Goal: Navigation & Orientation: Find specific page/section

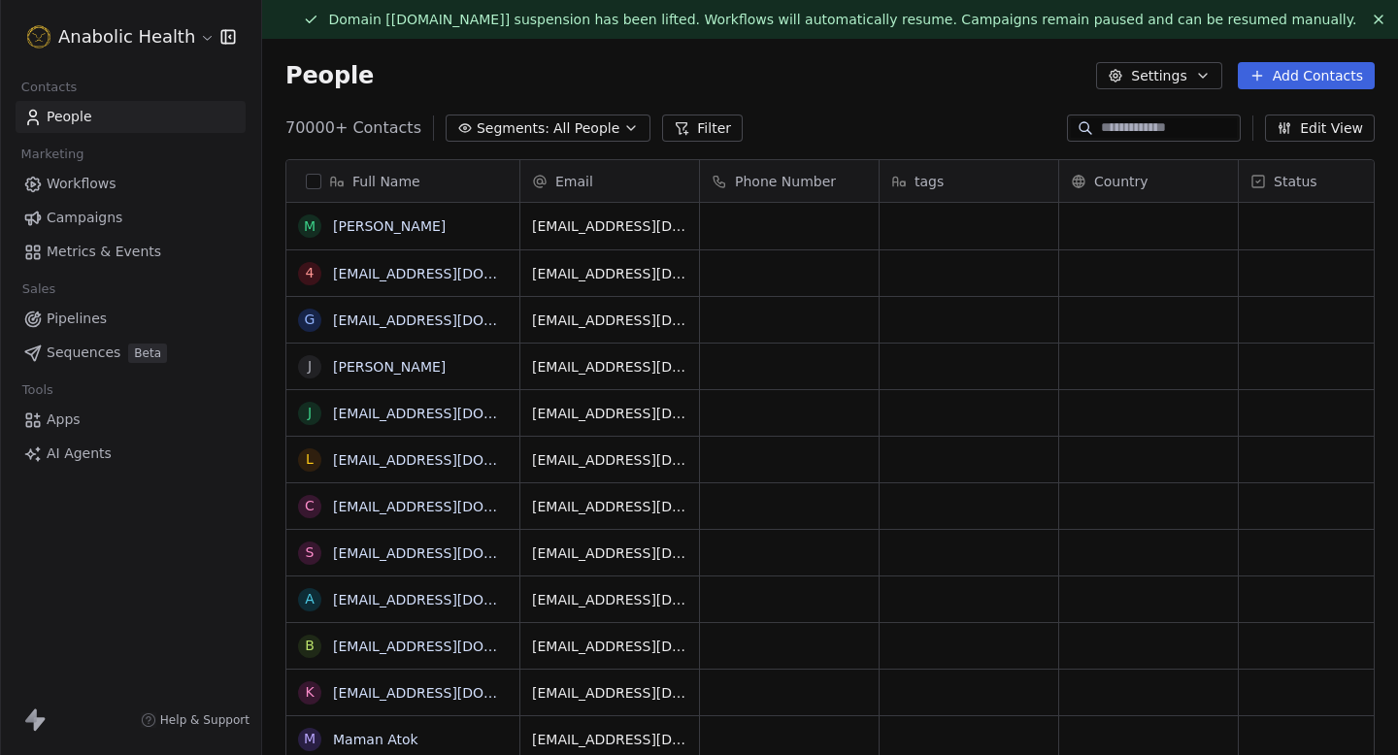
scroll to position [665, 1136]
click at [137, 30] on html "Anabolic Health Contacts People Marketing Workflows Campaigns Metrics & Events …" at bounding box center [699, 377] width 1398 height 755
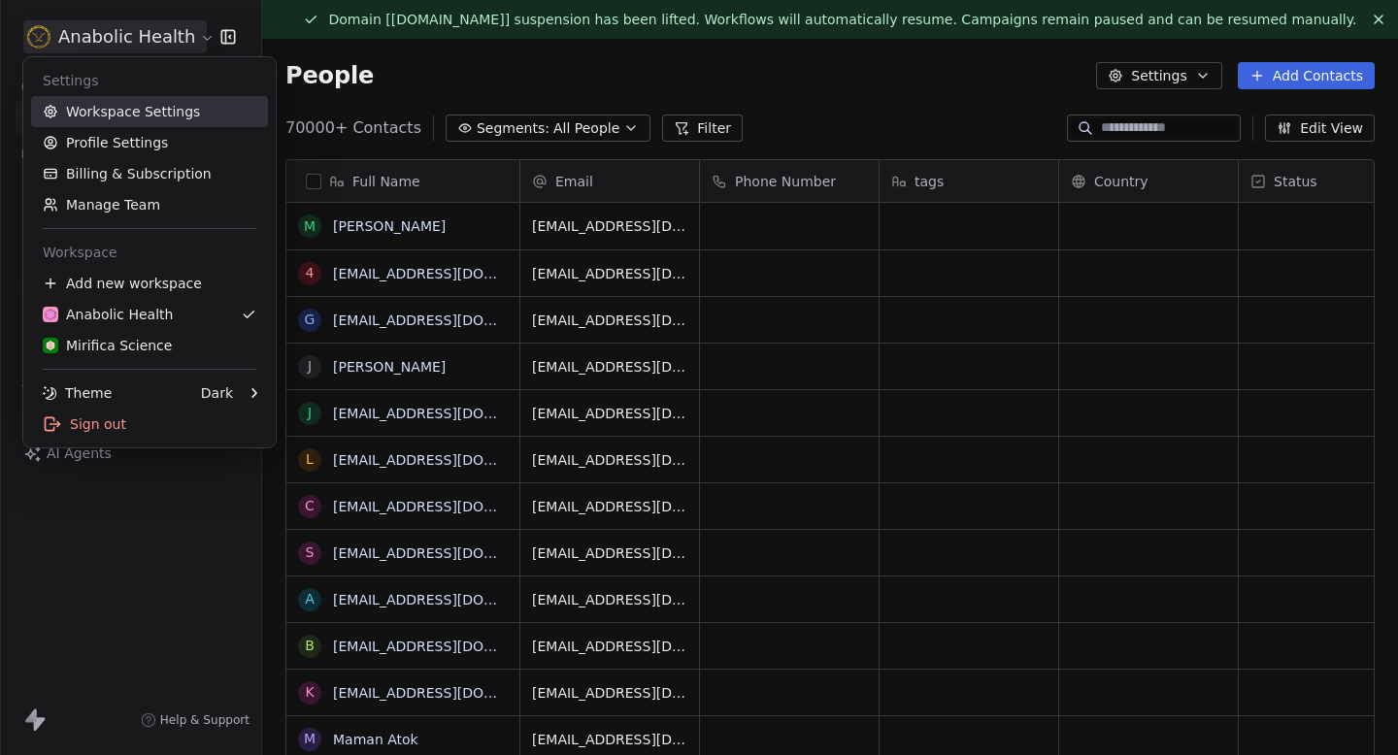
click at [124, 113] on link "Workspace Settings" at bounding box center [149, 111] width 237 height 31
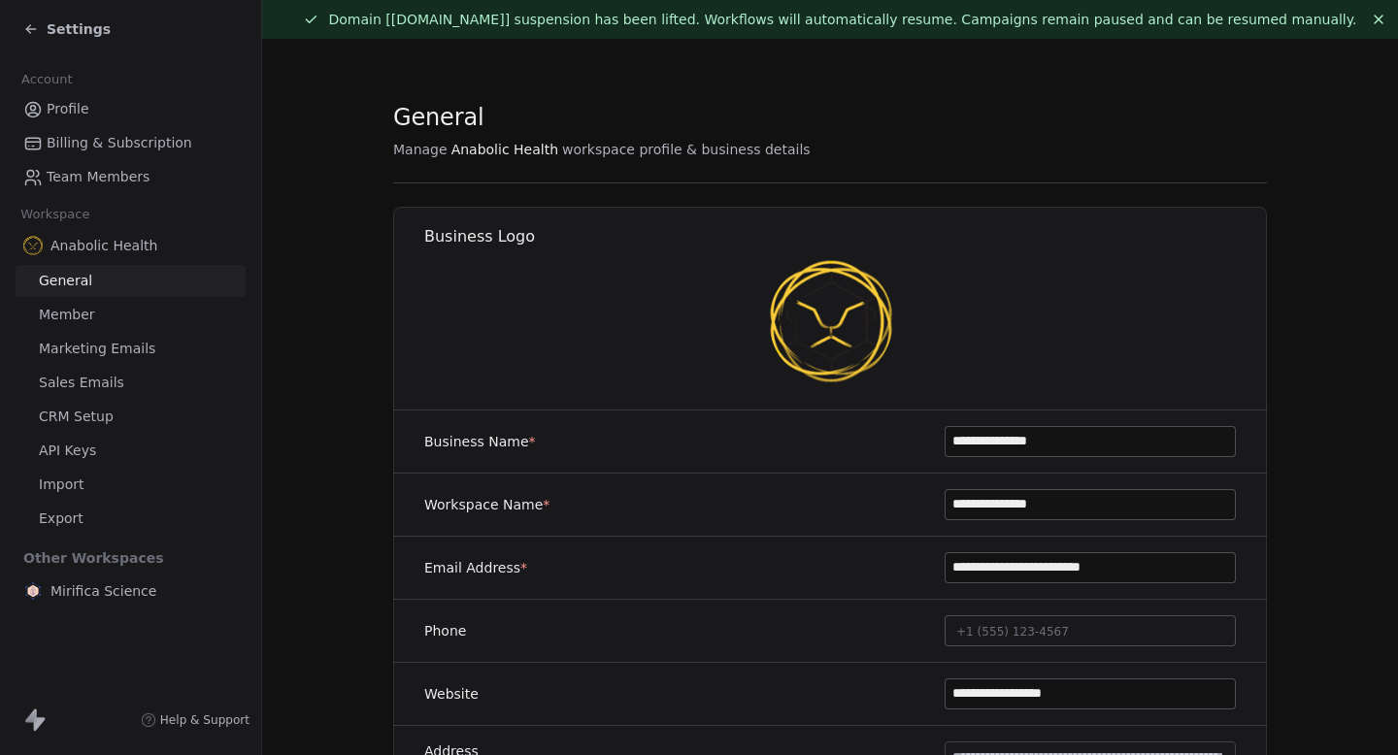
click at [50, 16] on div "Settings" at bounding box center [134, 29] width 222 height 27
click at [41, 31] on div "Settings" at bounding box center [66, 28] width 87 height 19
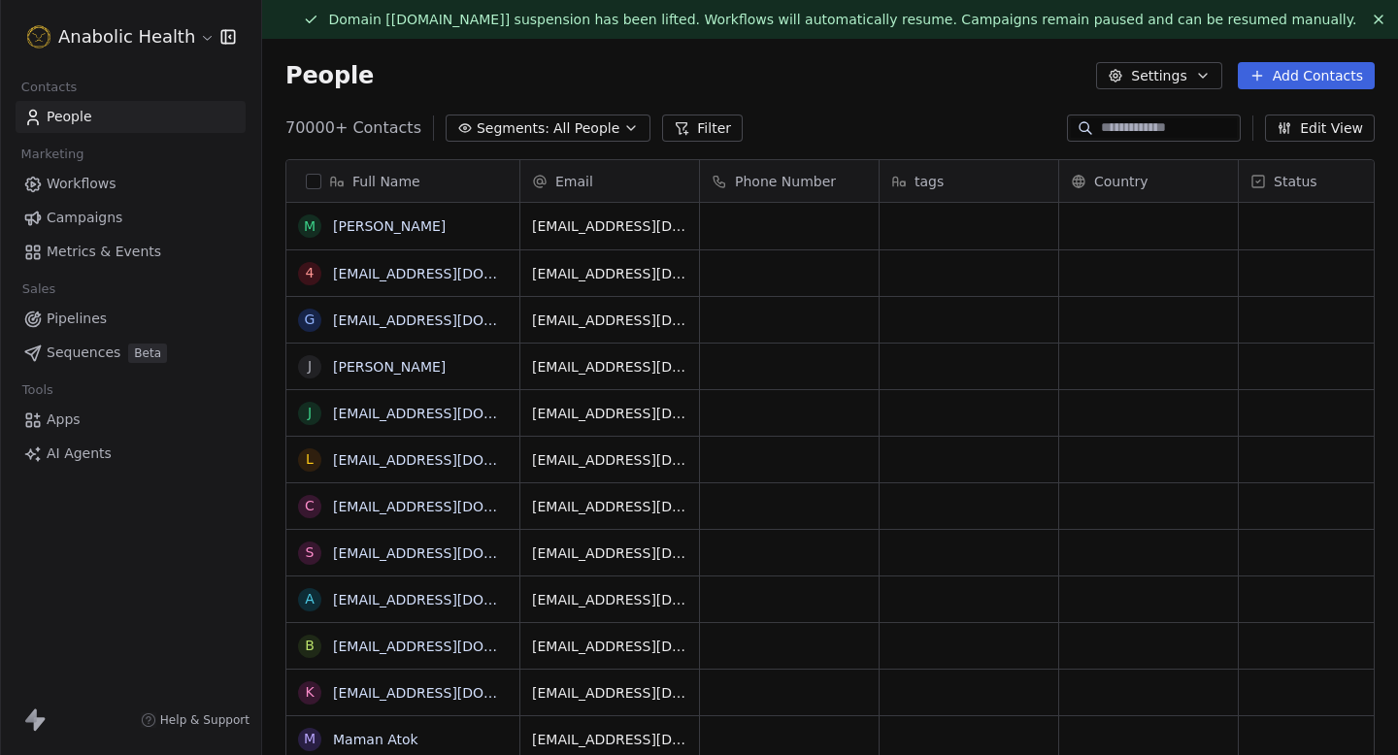
scroll to position [665, 1136]
click at [104, 186] on span "Workflows" at bounding box center [82, 184] width 70 height 20
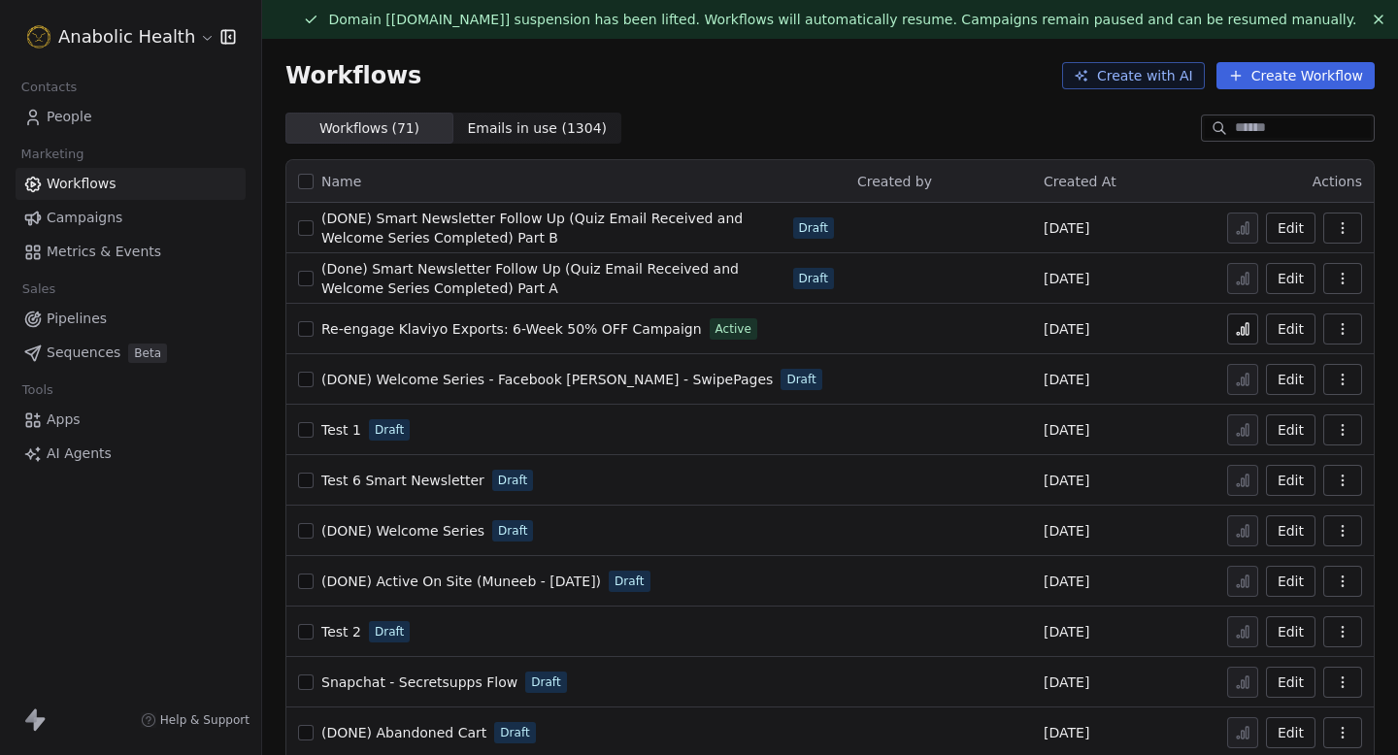
click at [1245, 327] on icon at bounding box center [1243, 331] width 3 height 8
drag, startPoint x: 287, startPoint y: 31, endPoint x: 457, endPoint y: 31, distance: 169.9
click at [455, 31] on div "Domain [[DOMAIN_NAME]] suspension has been lifted. Workflows will automatically…" at bounding box center [830, 377] width 1136 height 755
click at [457, 31] on div "Domain [[DOMAIN_NAME]] suspension has been lifted. Workflows will automatically…" at bounding box center [830, 19] width 1136 height 39
click at [410, 83] on div "Workflows Create with AI Create Workflow" at bounding box center [829, 75] width 1089 height 27
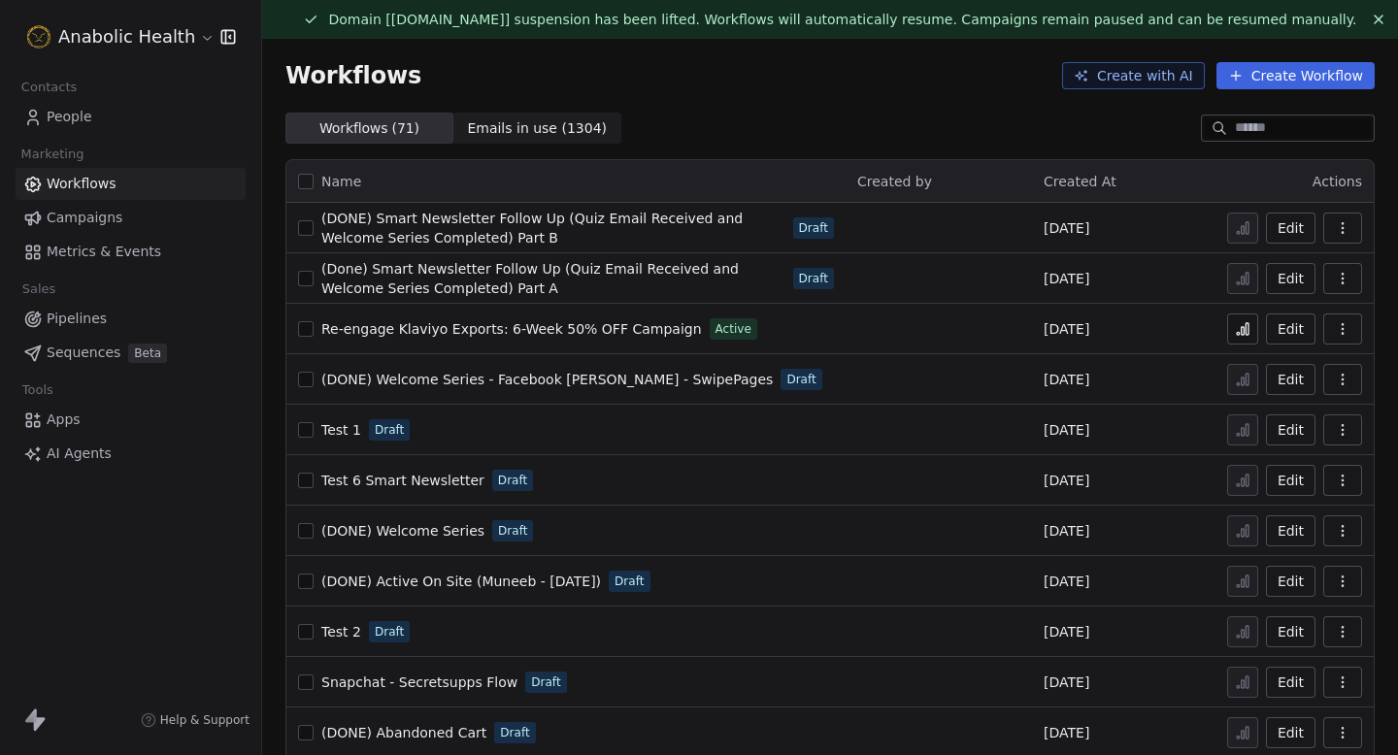
drag, startPoint x: 409, startPoint y: 83, endPoint x: 284, endPoint y: 75, distance: 124.5
click at [285, 75] on div "Workflows Create with AI Create Workflow" at bounding box center [829, 75] width 1089 height 27
click at [285, 75] on span "Workflows" at bounding box center [353, 75] width 136 height 27
click at [104, 230] on link "Campaigns" at bounding box center [131, 218] width 230 height 32
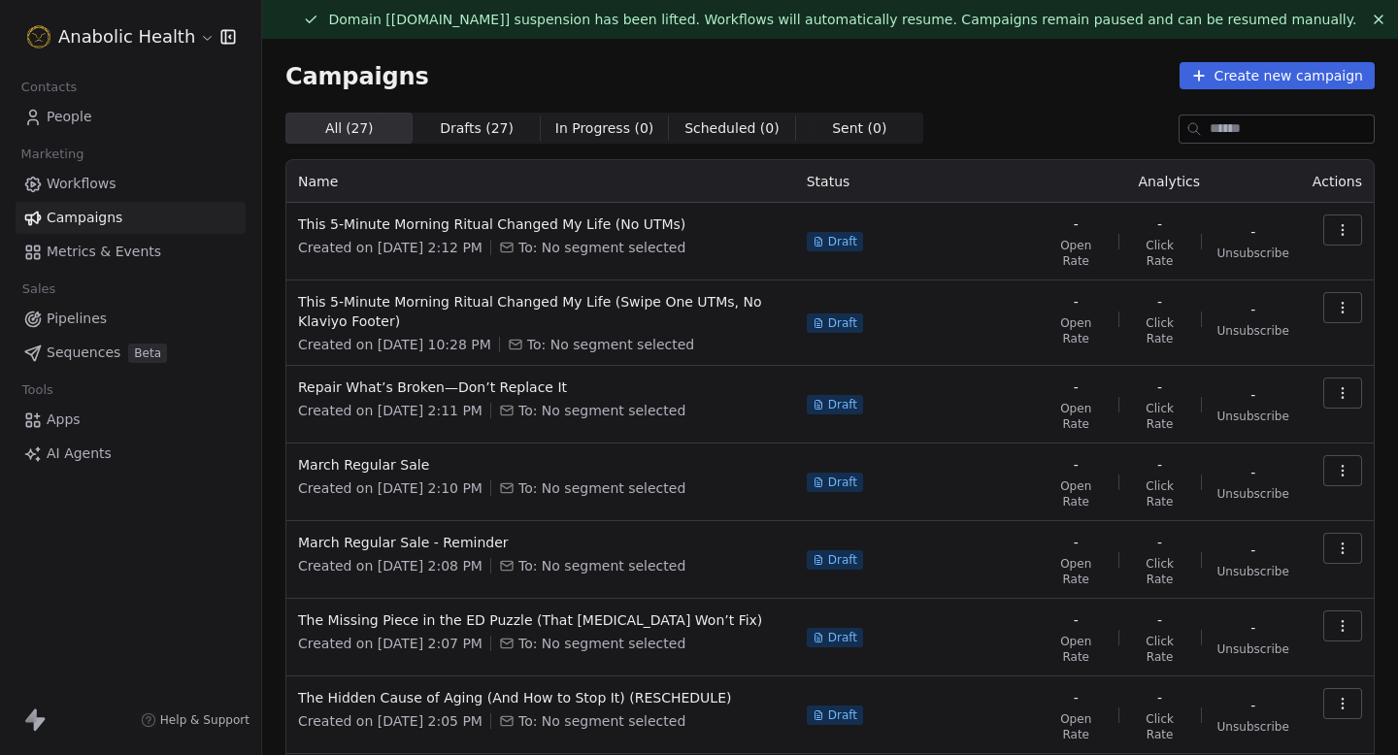
click at [131, 202] on link "Campaigns" at bounding box center [131, 218] width 230 height 32
click at [137, 185] on link "Workflows" at bounding box center [131, 184] width 230 height 32
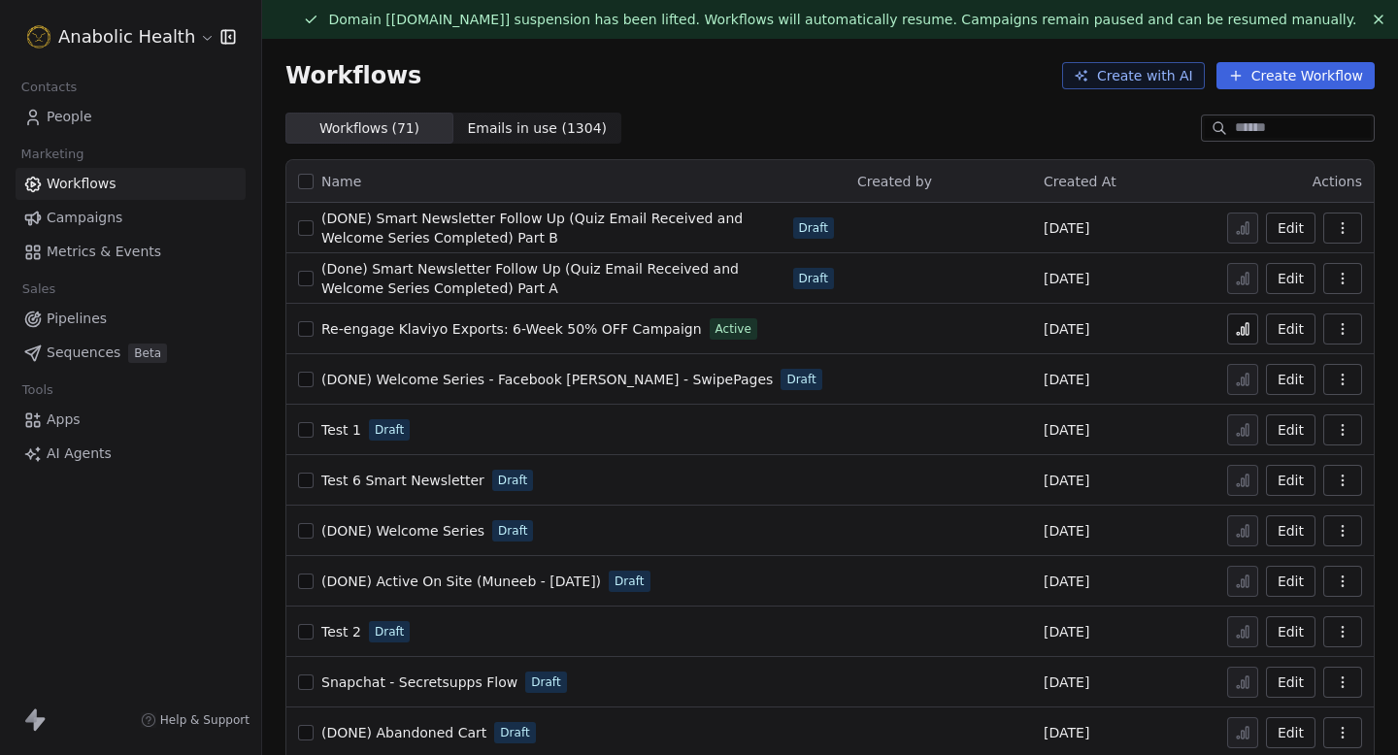
click at [488, 337] on link "Re-engage Klaviyo Exports: 6-Week 50% OFF Campaign" at bounding box center [511, 328] width 381 height 19
click at [1246, 327] on icon at bounding box center [1243, 329] width 16 height 16
